Goal: Transaction & Acquisition: Purchase product/service

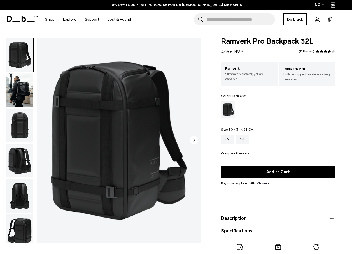
click at [225, 21] on input "Search for Bags, Luggage..." at bounding box center [240, 19] width 69 height 12
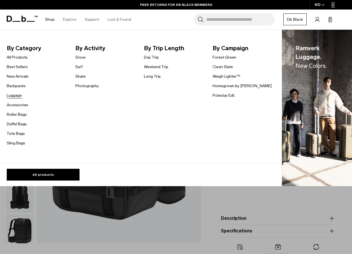
click at [18, 92] on link "Luggage" at bounding box center [14, 95] width 15 height 6
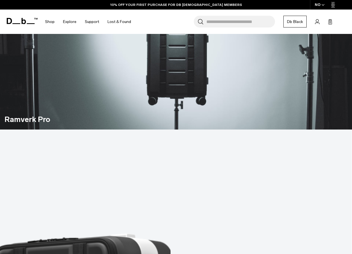
scroll to position [700, 0]
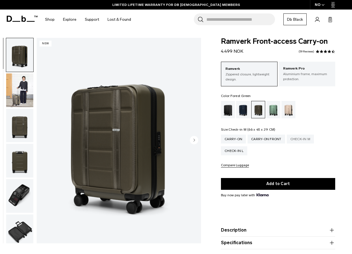
click at [298, 141] on div "Check-in M" at bounding box center [300, 138] width 27 height 9
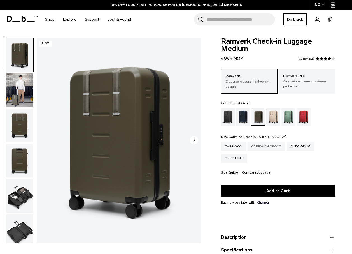
click at [267, 145] on div "Carry-on Front" at bounding box center [266, 146] width 38 height 9
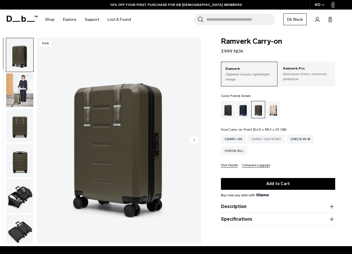
click at [258, 139] on div "Carry-on Front" at bounding box center [266, 138] width 38 height 9
